Goal: Check status

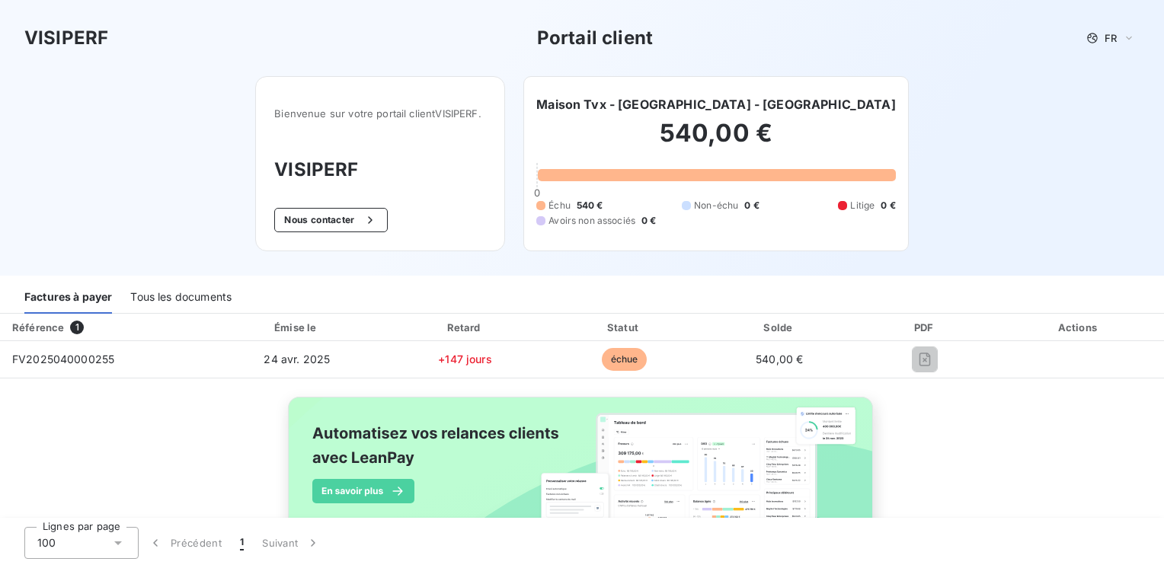
scroll to position [64, 0]
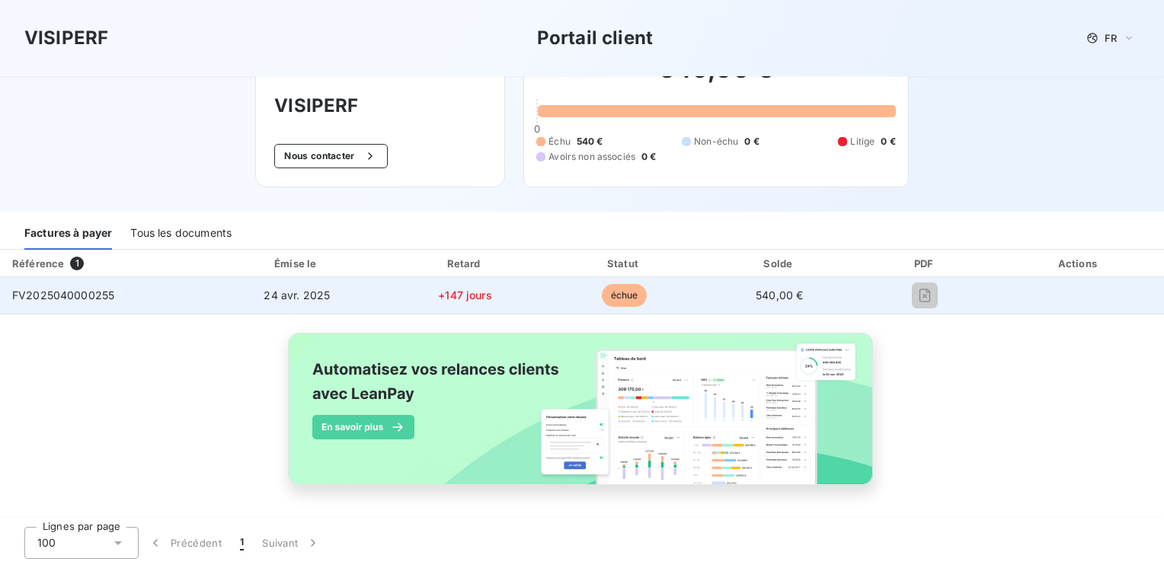
click at [286, 297] on span "24 avr. 2025" at bounding box center [296, 295] width 66 height 13
click at [81, 297] on span "FV2025040000255" at bounding box center [63, 295] width 102 height 13
click at [612, 289] on span "échue" at bounding box center [625, 295] width 46 height 23
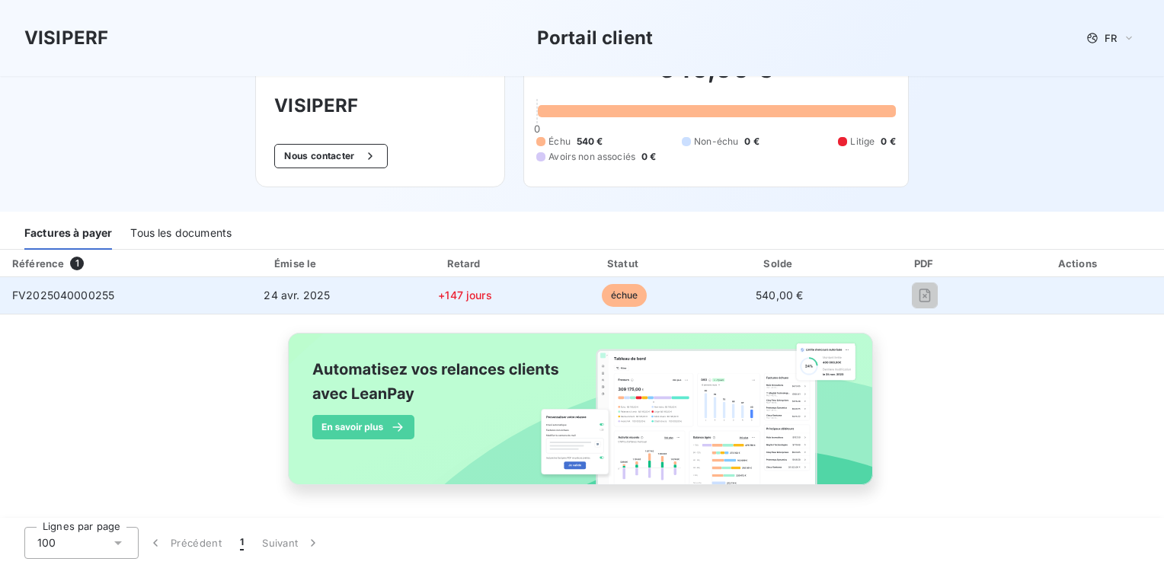
click at [457, 296] on span "+147 jours" at bounding box center [465, 295] width 54 height 13
click at [301, 295] on span "24 avr. 2025" at bounding box center [296, 295] width 66 height 13
click at [114, 294] on td "FV2025040000255" at bounding box center [104, 295] width 209 height 37
